Goal: Navigation & Orientation: Understand site structure

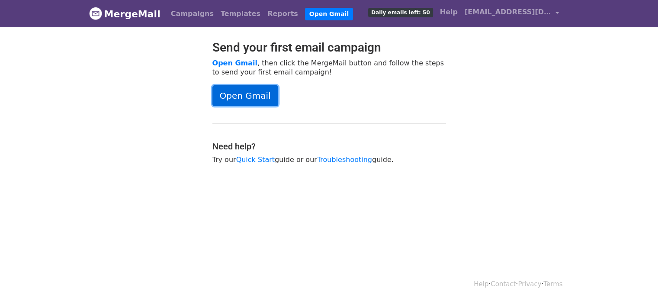
click at [259, 98] on link "Open Gmail" at bounding box center [245, 95] width 66 height 21
click at [260, 159] on link "Quick Start" at bounding box center [255, 159] width 38 height 8
click at [187, 16] on link "Campaigns" at bounding box center [192, 13] width 50 height 17
click at [178, 15] on link "Campaigns" at bounding box center [192, 13] width 50 height 17
click at [225, 14] on link "Templates" at bounding box center [240, 13] width 47 height 17
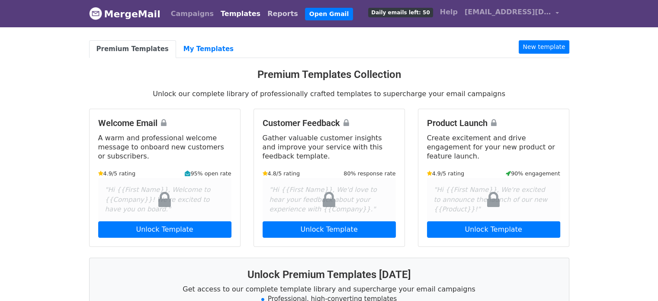
click at [264, 15] on link "Reports" at bounding box center [283, 13] width 38 height 17
